Goal: Transaction & Acquisition: Book appointment/travel/reservation

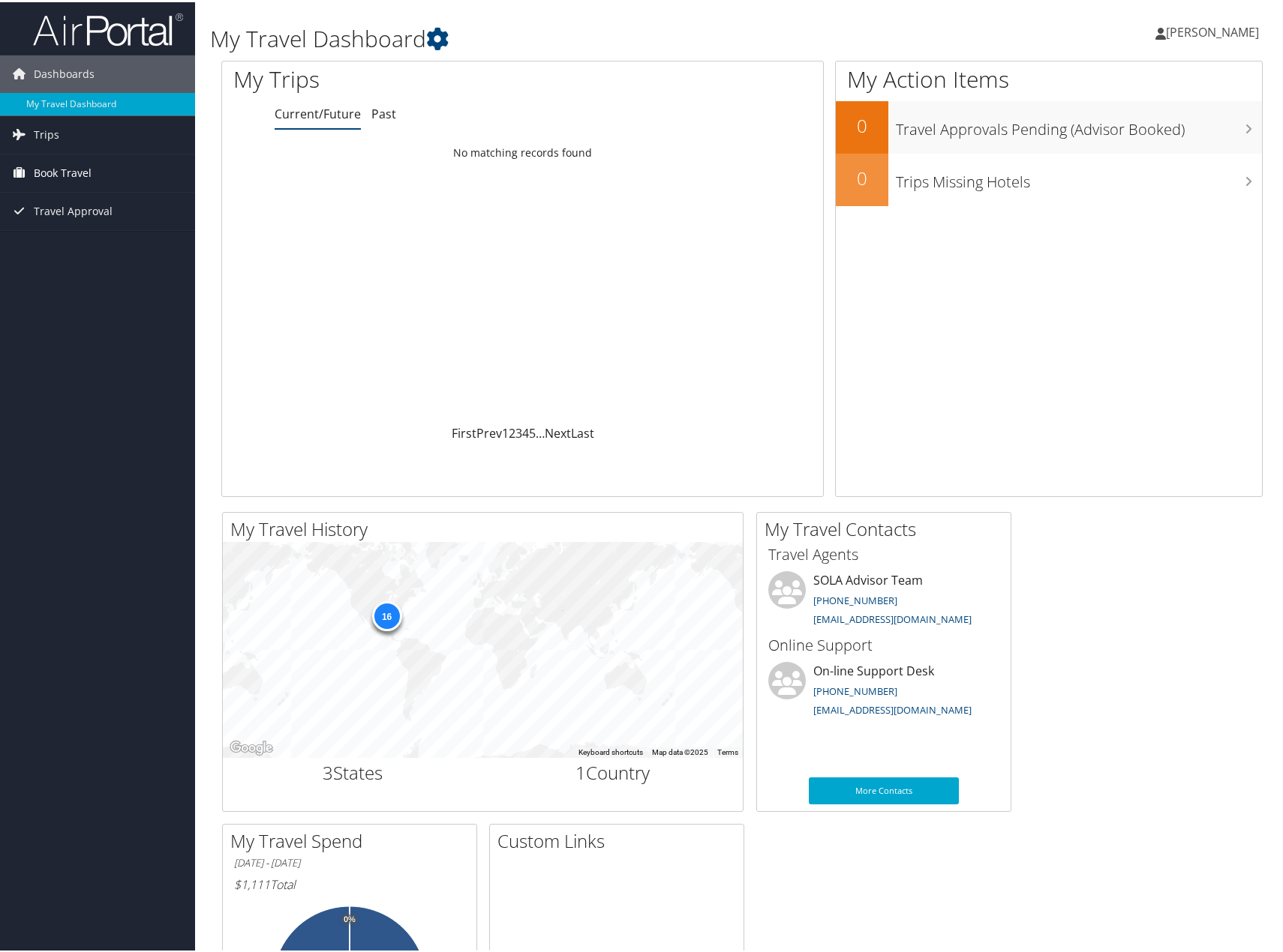
click at [53, 167] on span "Book Travel" at bounding box center [62, 171] width 58 height 38
click at [60, 229] on link "Book/Manage Online Trips" at bounding box center [97, 224] width 195 height 23
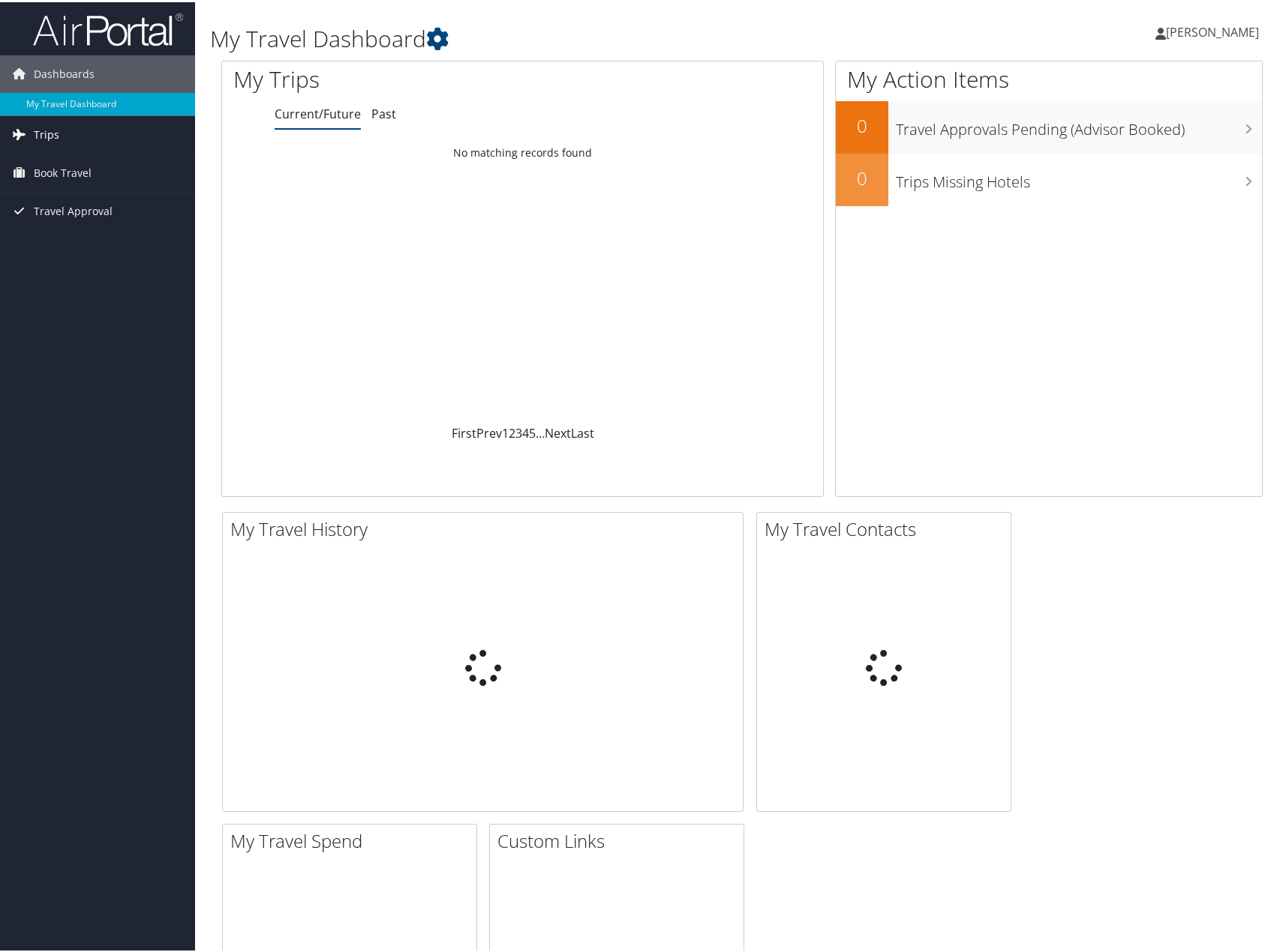
click at [49, 134] on span "Trips" at bounding box center [46, 133] width 26 height 38
click at [60, 239] on span "Book Travel" at bounding box center [62, 239] width 58 height 38
click at [71, 294] on link "Book/Manage Online Trips" at bounding box center [97, 291] width 195 height 23
